Goal: Check status: Check status

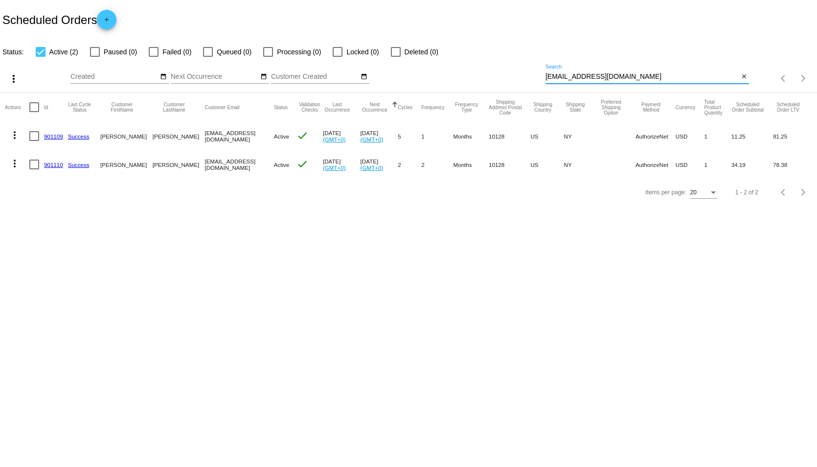
click at [626, 76] on input "[EMAIL_ADDRESS][DOMAIN_NAME]" at bounding box center [642, 77] width 193 height 8
drag, startPoint x: 627, startPoint y: 76, endPoint x: 521, endPoint y: 73, distance: 106.2
click at [521, 73] on div "more_vert Aug Jan Feb Mar [DATE]" at bounding box center [408, 75] width 817 height 35
paste input "893013"
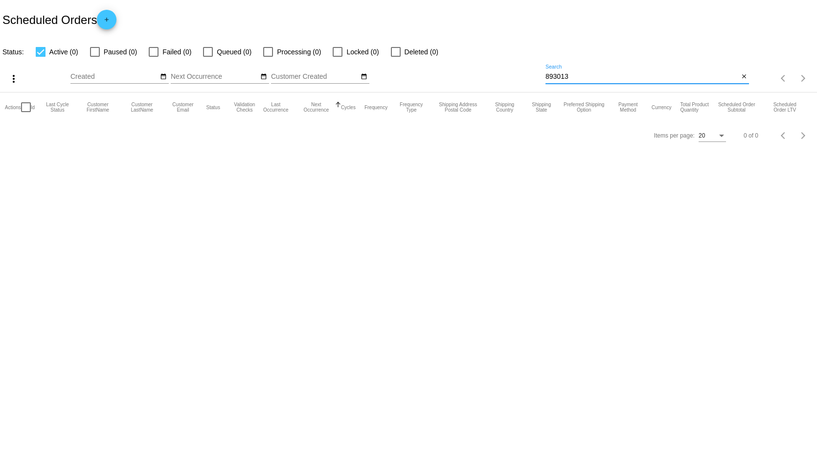
click at [561, 75] on input "893013" at bounding box center [642, 77] width 193 height 8
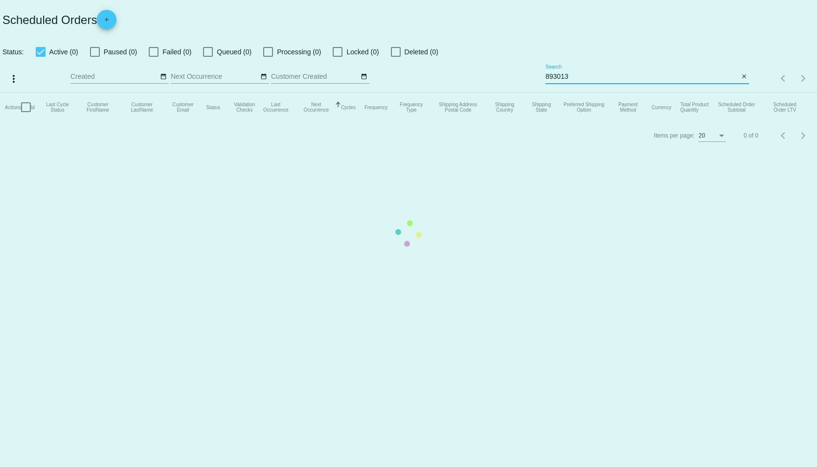
type input "893013"
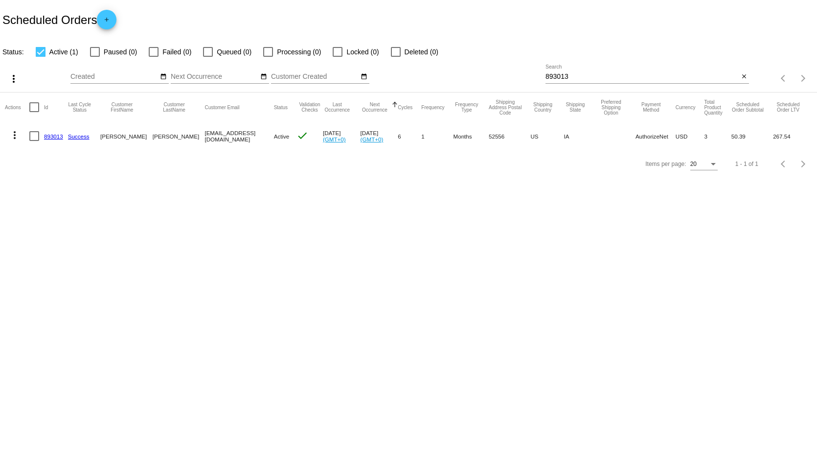
click at [51, 137] on link "893013" at bounding box center [53, 136] width 19 height 6
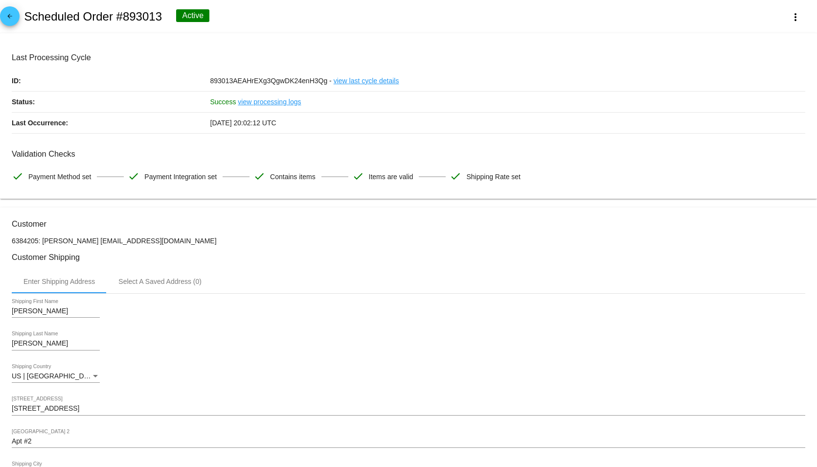
drag, startPoint x: 624, startPoint y: 6, endPoint x: 808, endPoint y: 7, distance: 184.0
click at [624, 6] on div "arrow_back Scheduled Order #893013 Active more_vert" at bounding box center [408, 16] width 817 height 33
